Goal: Task Accomplishment & Management: Use online tool/utility

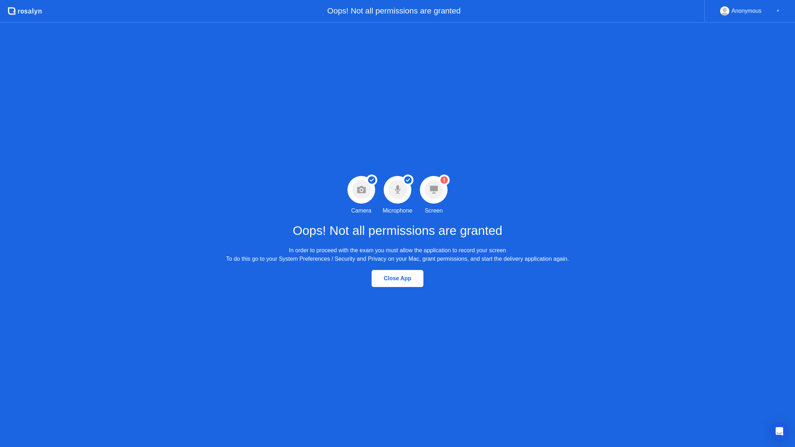
click at [440, 183] on circle at bounding box center [443, 180] width 11 height 11
click at [434, 191] on icon at bounding box center [434, 190] width 8 height 8
click at [444, 179] on icon at bounding box center [443, 180] width 1 height 4
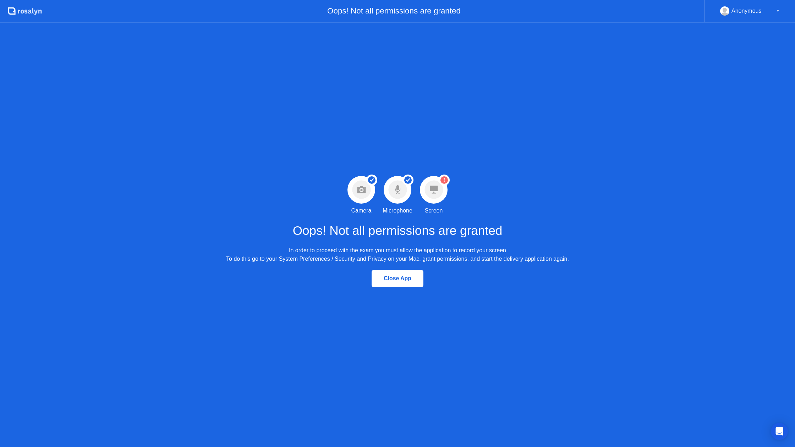
click at [444, 179] on icon at bounding box center [443, 180] width 1 height 4
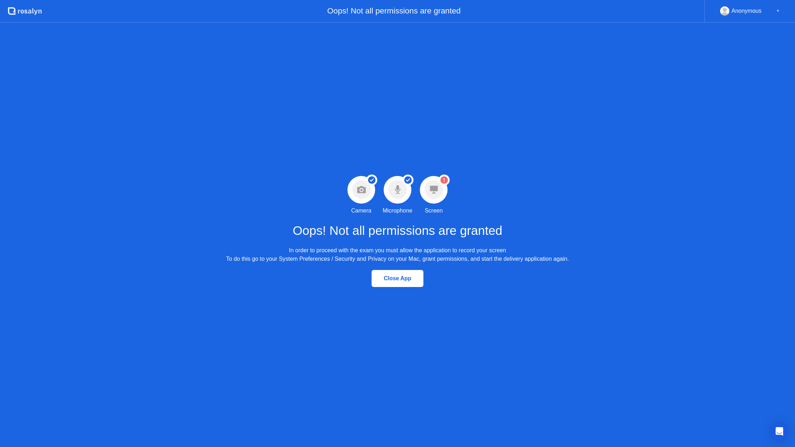
click at [444, 179] on icon at bounding box center [443, 180] width 1 height 4
drag, startPoint x: 270, startPoint y: 260, endPoint x: 310, endPoint y: 259, distance: 40.4
click at [310, 259] on div "In order to proceed with the exam you must allow the application to record your…" at bounding box center [397, 254] width 343 height 17
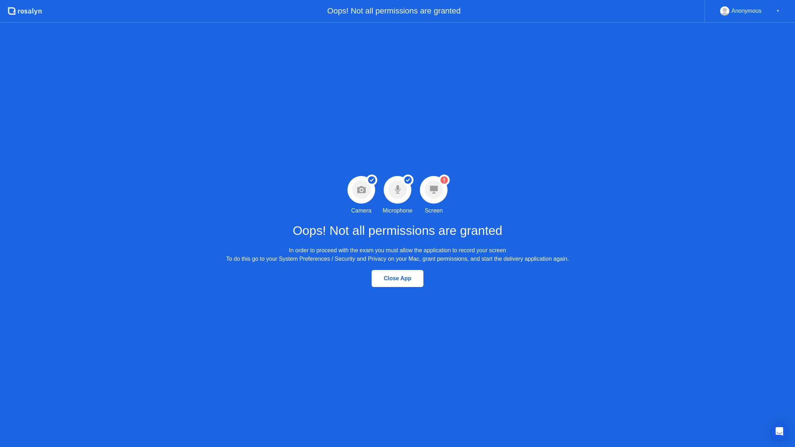
click at [397, 282] on div "Close App" at bounding box center [398, 278] width 48 height 6
